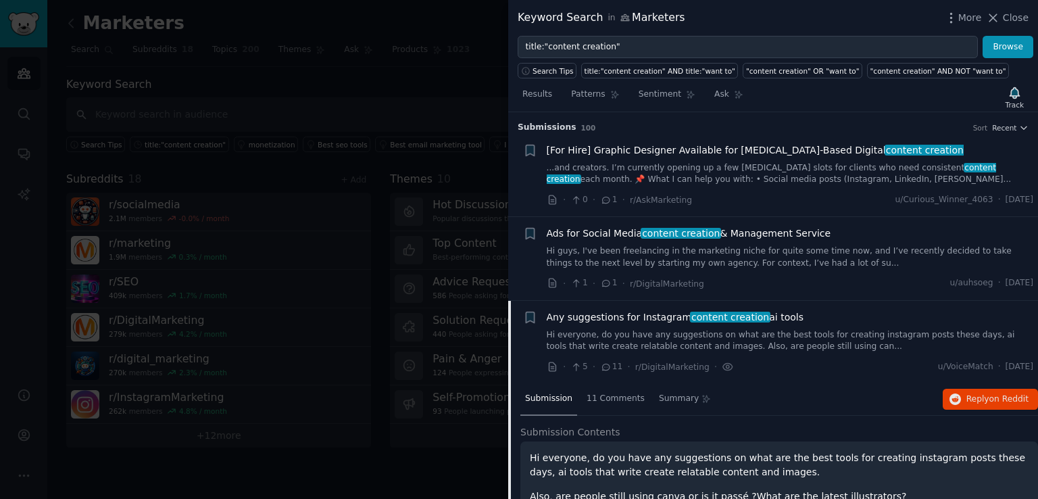
scroll to position [132, 0]
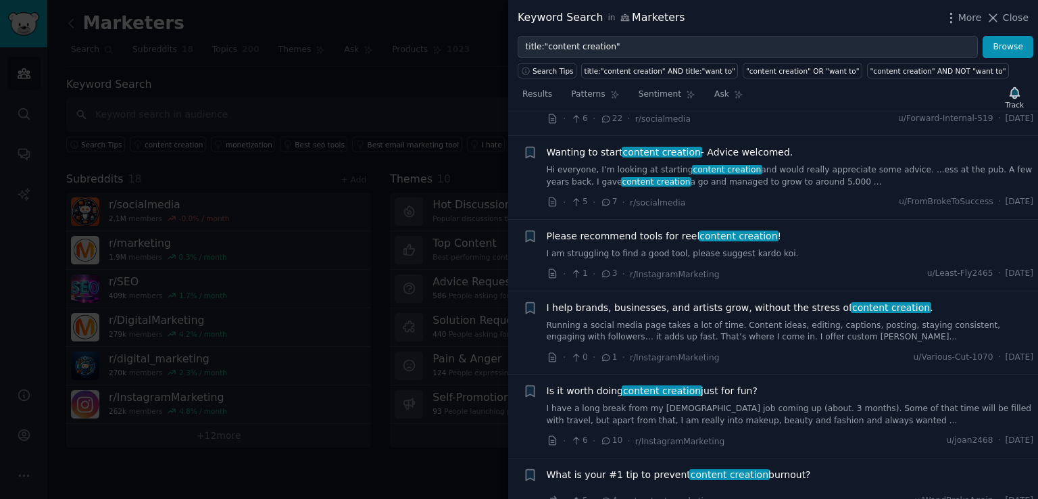
scroll to position [1329, 0]
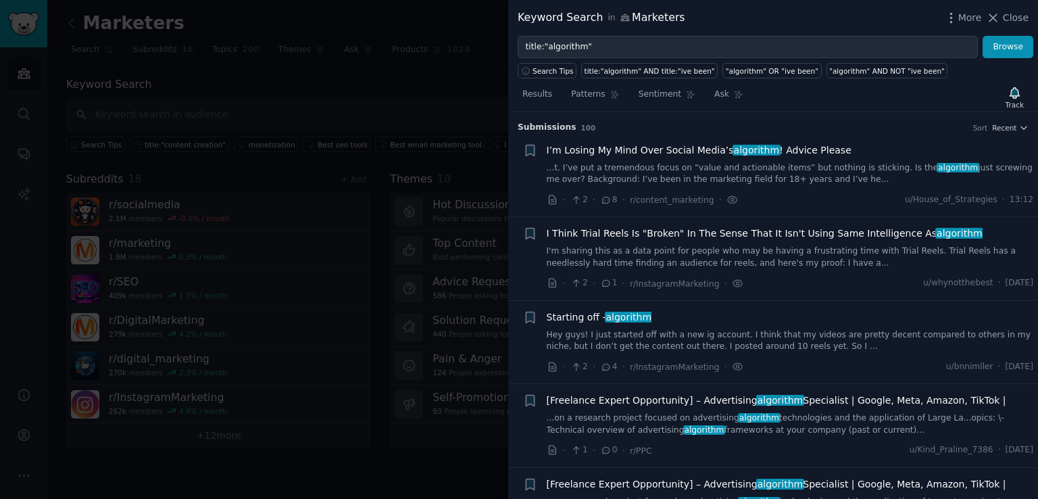
scroll to position [771, 0]
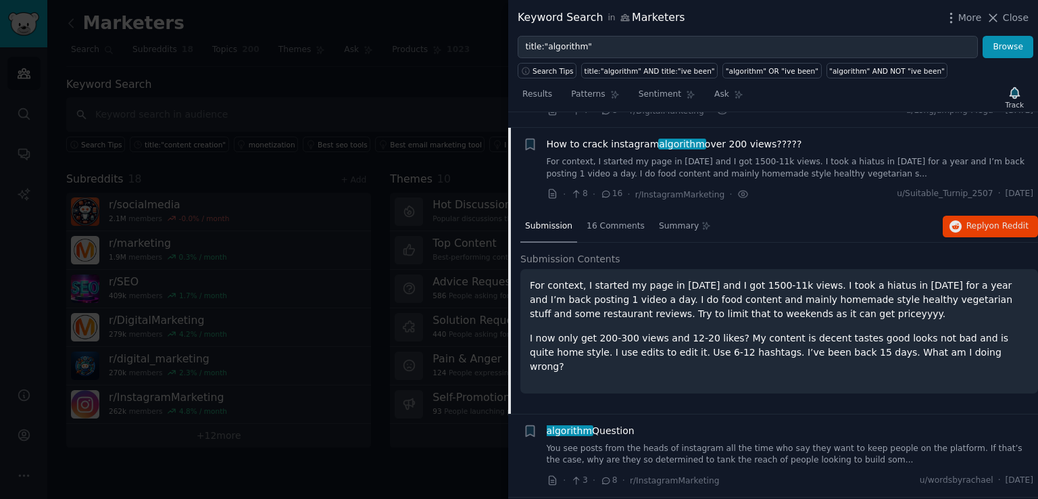
click at [678, 139] on span "algorithm" at bounding box center [682, 144] width 48 height 11
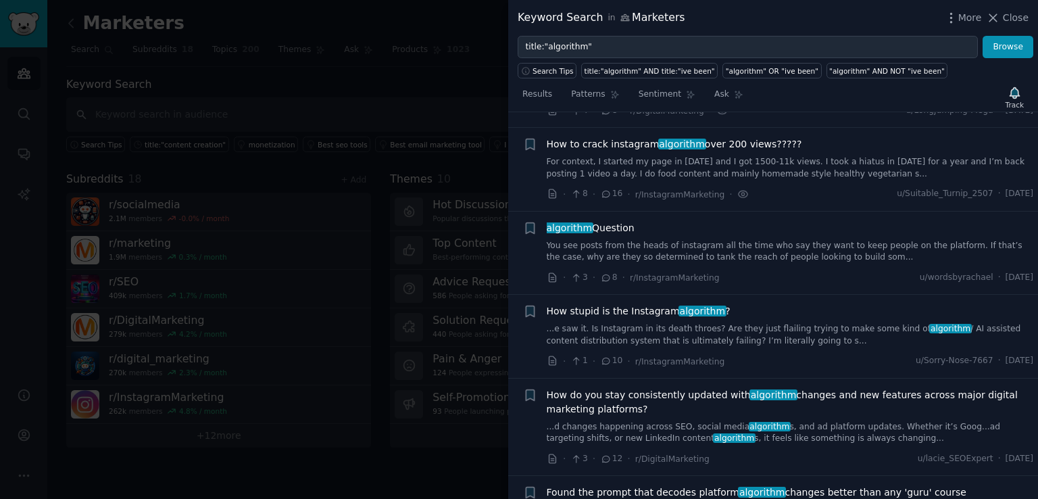
click at [678, 139] on span "algorithm" at bounding box center [682, 144] width 48 height 11
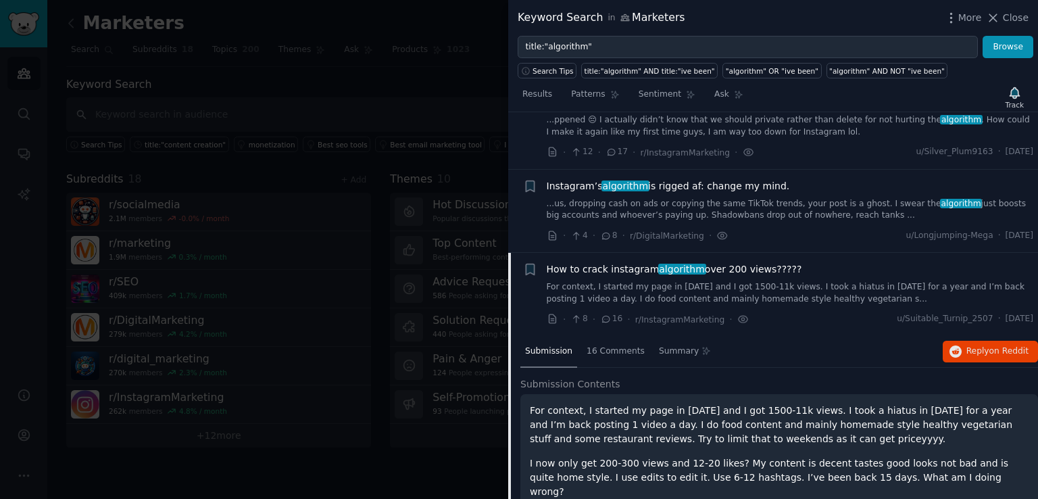
scroll to position [690, 0]
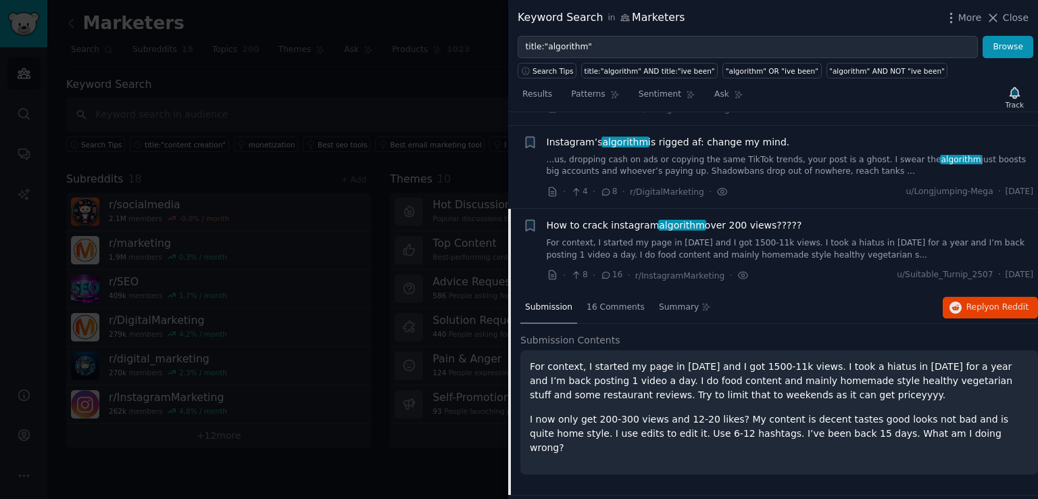
click at [1006, 17] on span "Close" at bounding box center [1016, 18] width 26 height 14
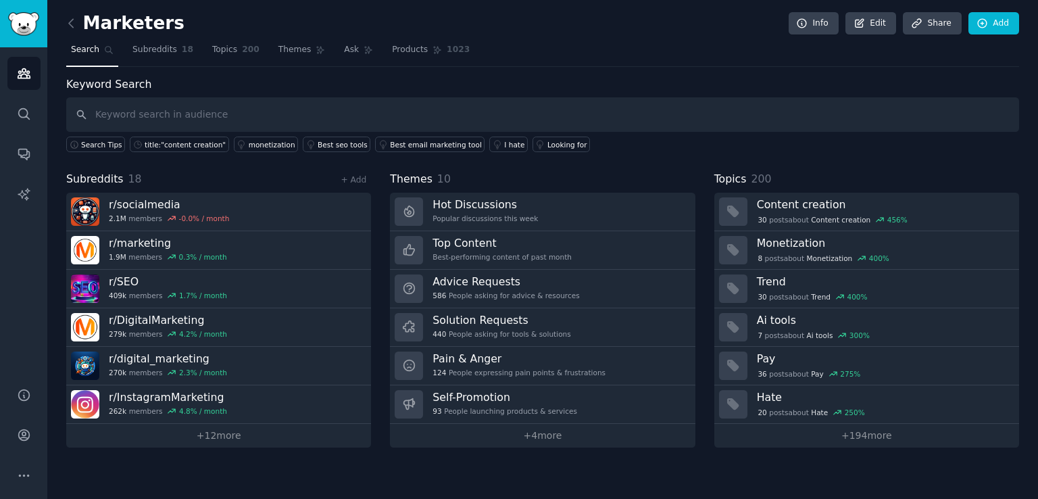
click at [242, 51] on span "200" at bounding box center [251, 50] width 18 height 12
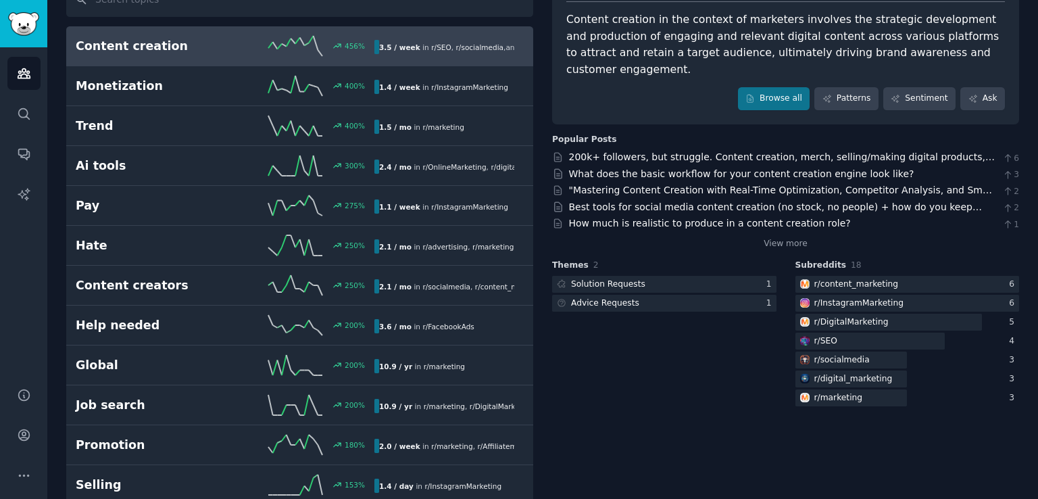
scroll to position [108, 0]
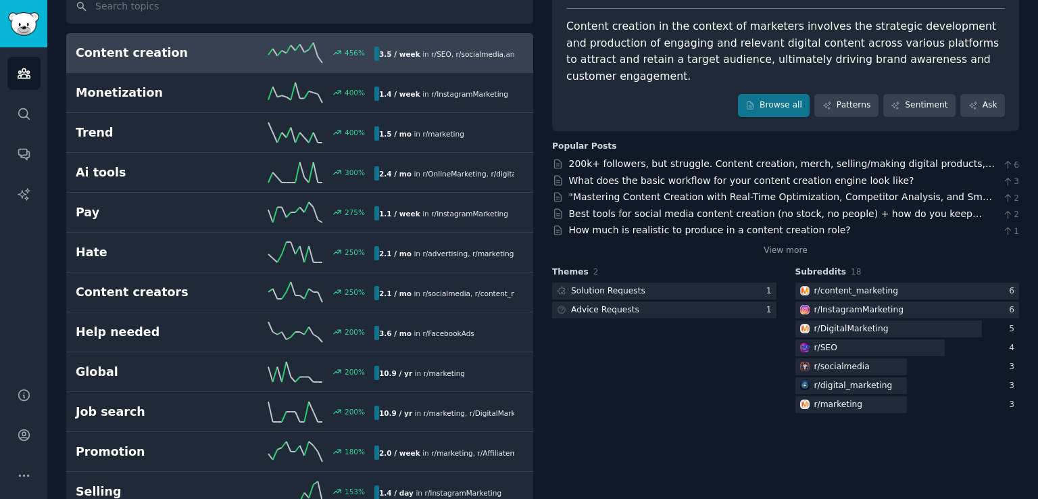
click at [412, 95] on div "1.4 / week in r/ InstagramMarketing" at bounding box center [443, 93] width 139 height 14
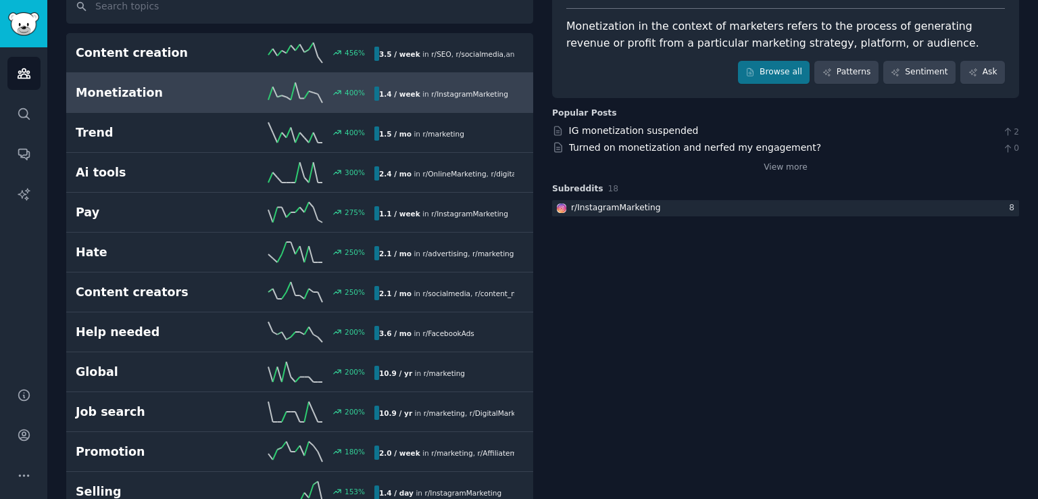
click at [365, 126] on div "400 %" at bounding box center [299, 132] width 149 height 20
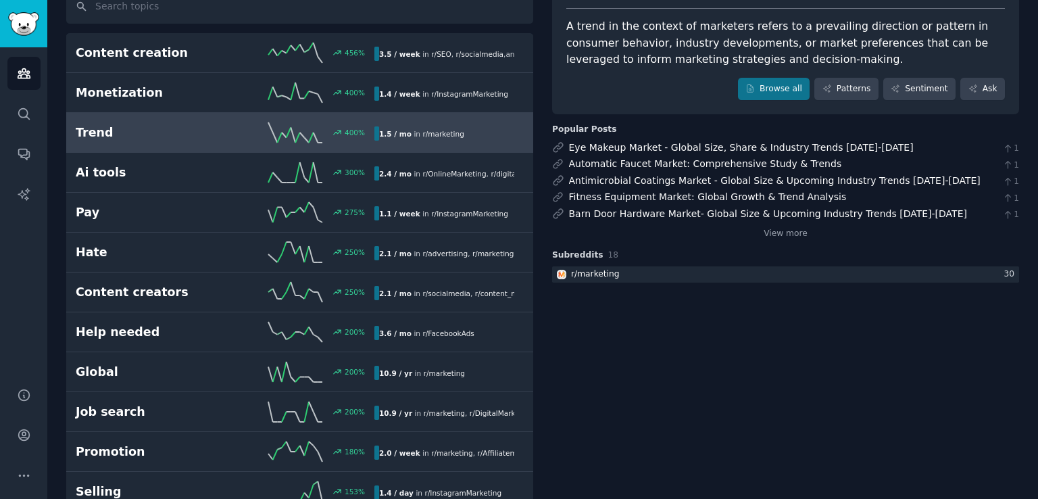
click at [351, 160] on link "Ai tools 300 % 2.4 / mo in r/ OnlineMarketing , r/ digital_marketing" at bounding box center [299, 173] width 467 height 40
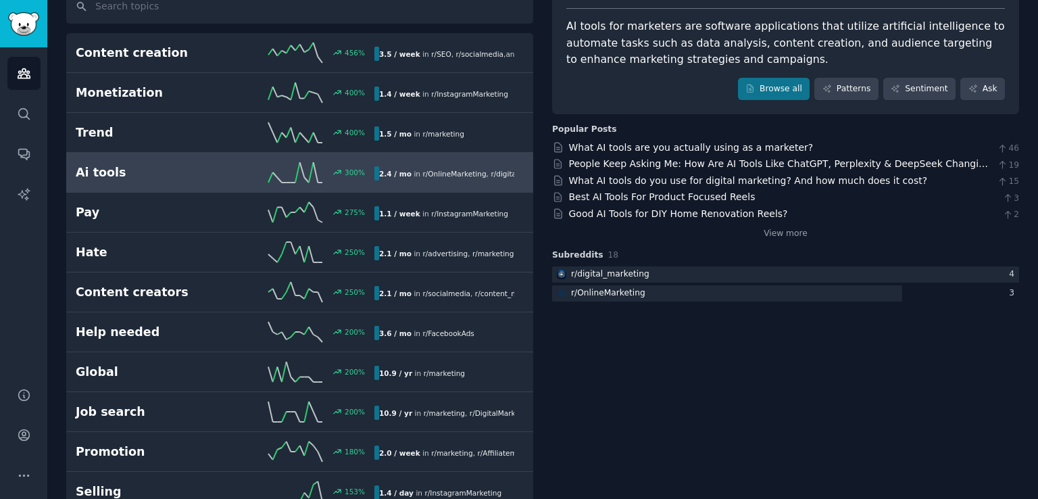
click at [347, 296] on div "250 %" at bounding box center [299, 292] width 149 height 20
